Goal: Information Seeking & Learning: Learn about a topic

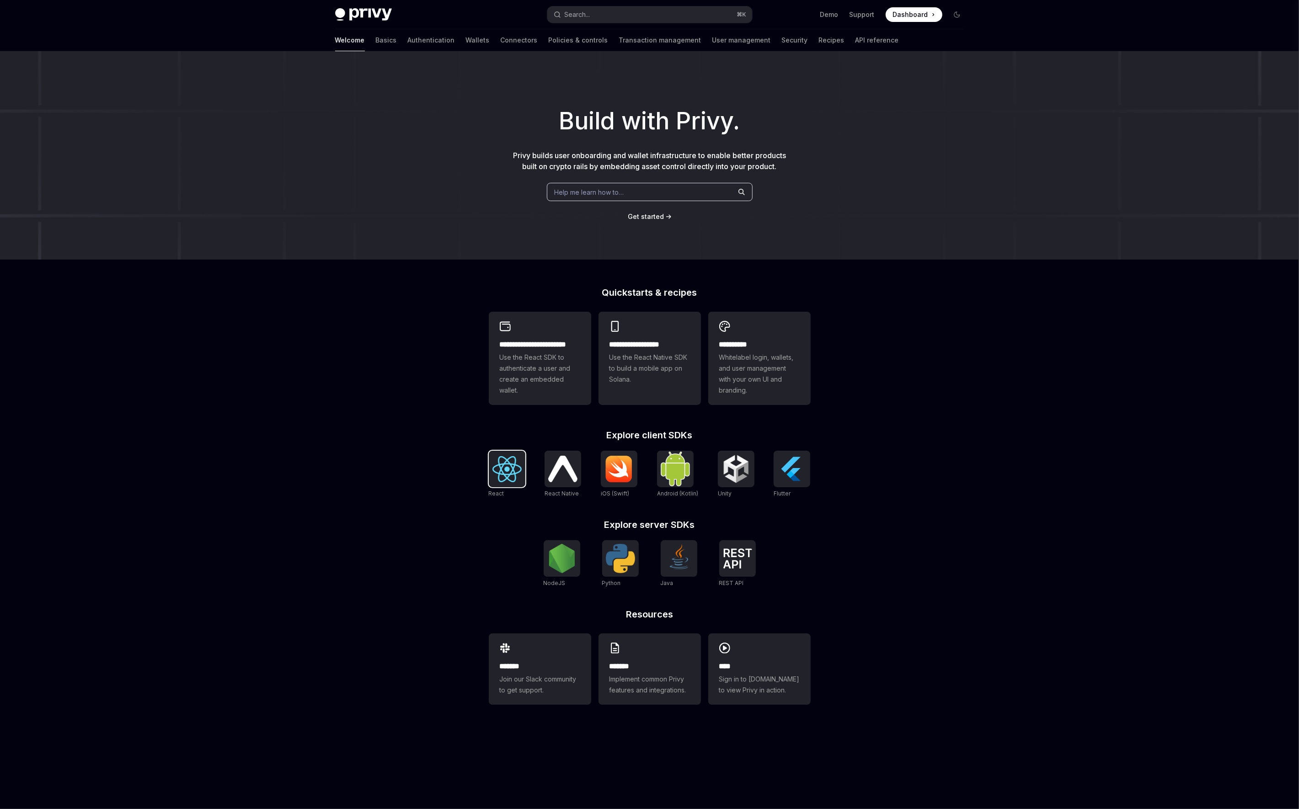
click at [512, 482] on div at bounding box center [507, 469] width 37 height 37
type textarea "*"
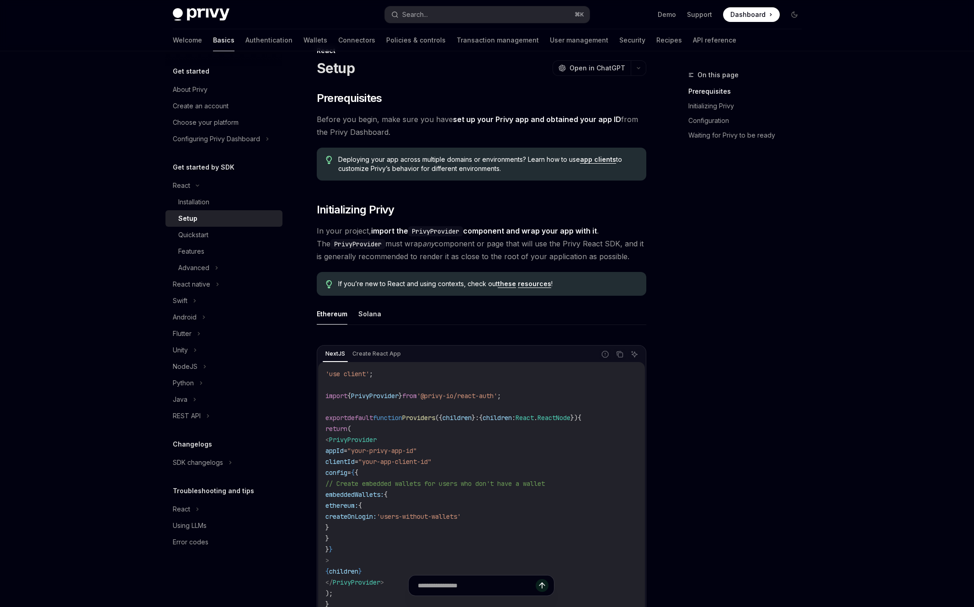
scroll to position [22, 0]
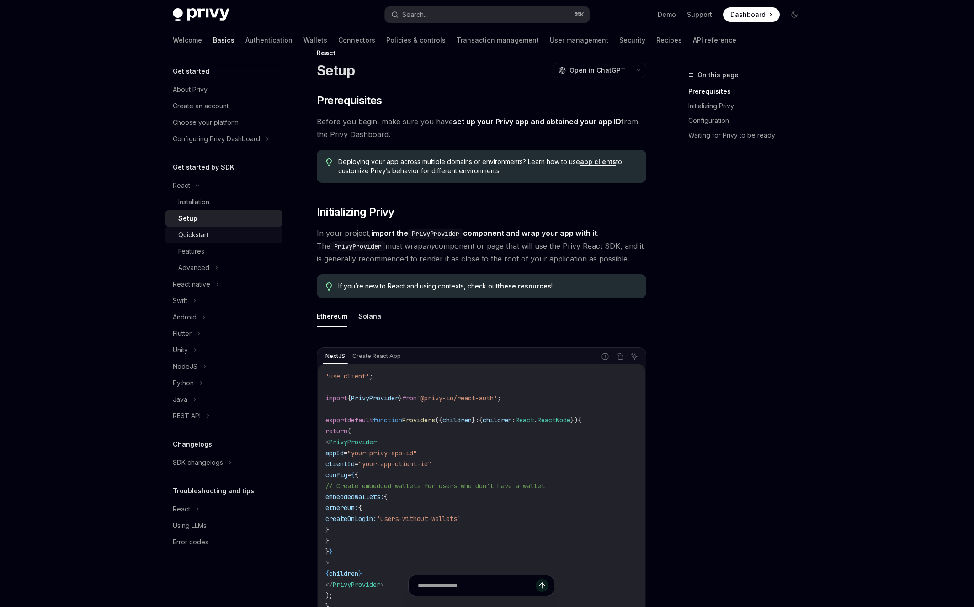
click at [218, 233] on div "Quickstart" at bounding box center [227, 235] width 99 height 11
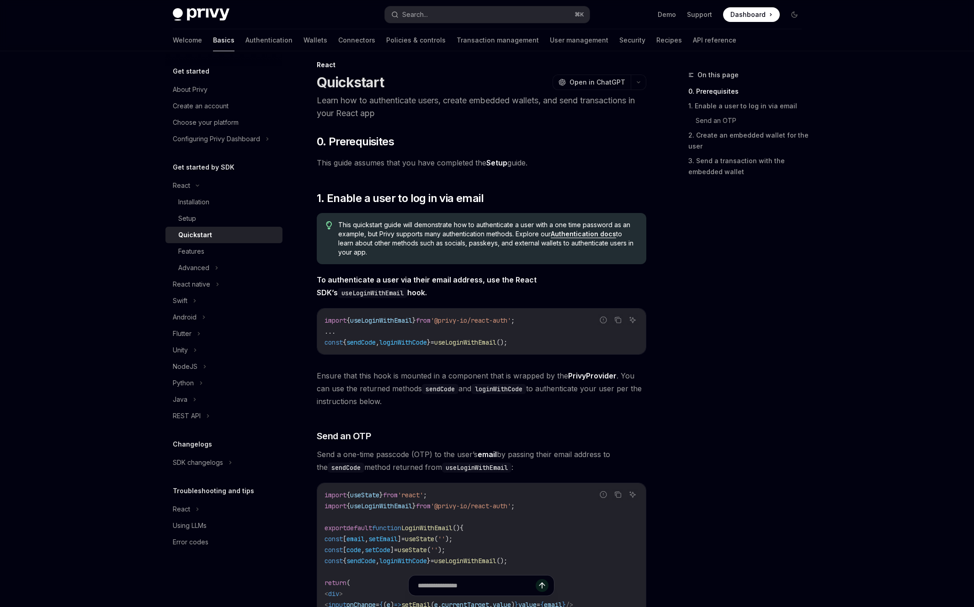
scroll to position [10, 0]
type textarea "*"
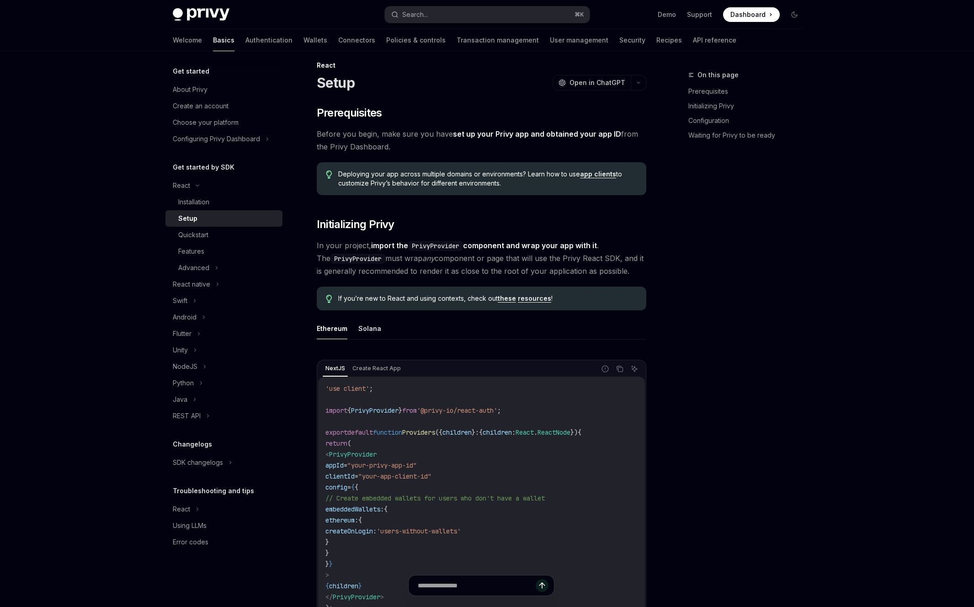
scroll to position [22, 0]
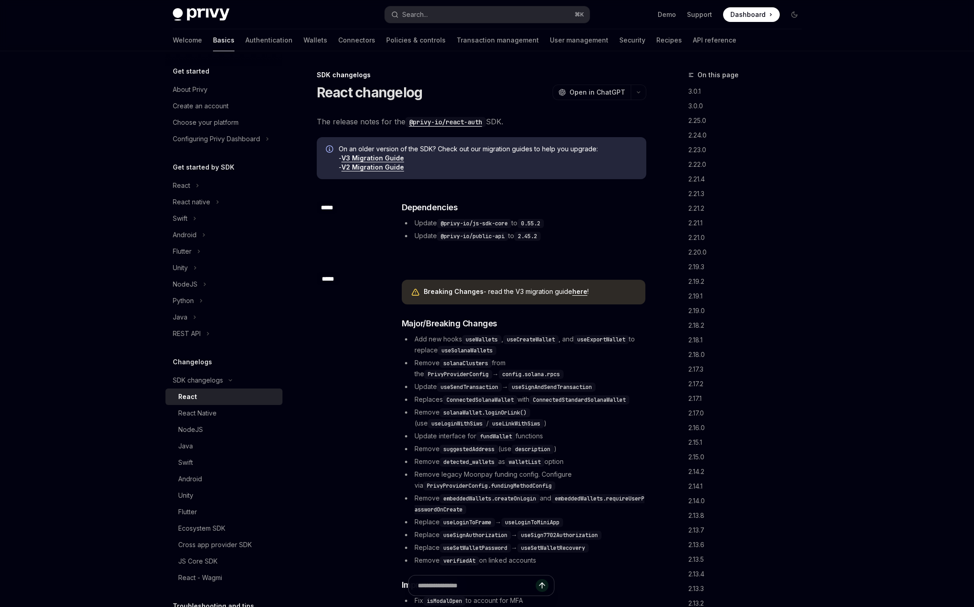
click at [579, 294] on link "here" at bounding box center [579, 292] width 15 height 8
type textarea "*"
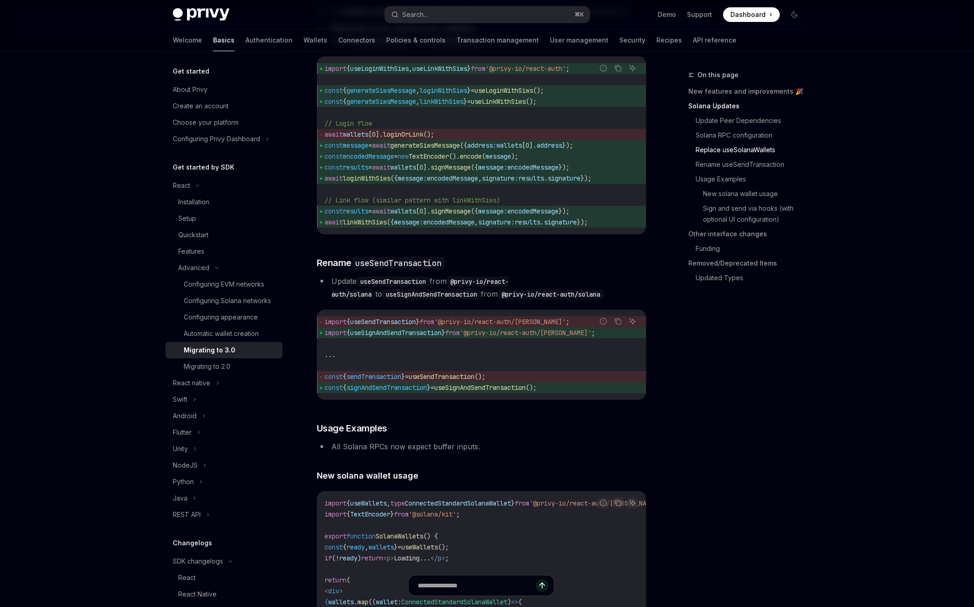
scroll to position [1220, 0]
